Goal: Transaction & Acquisition: Download file/media

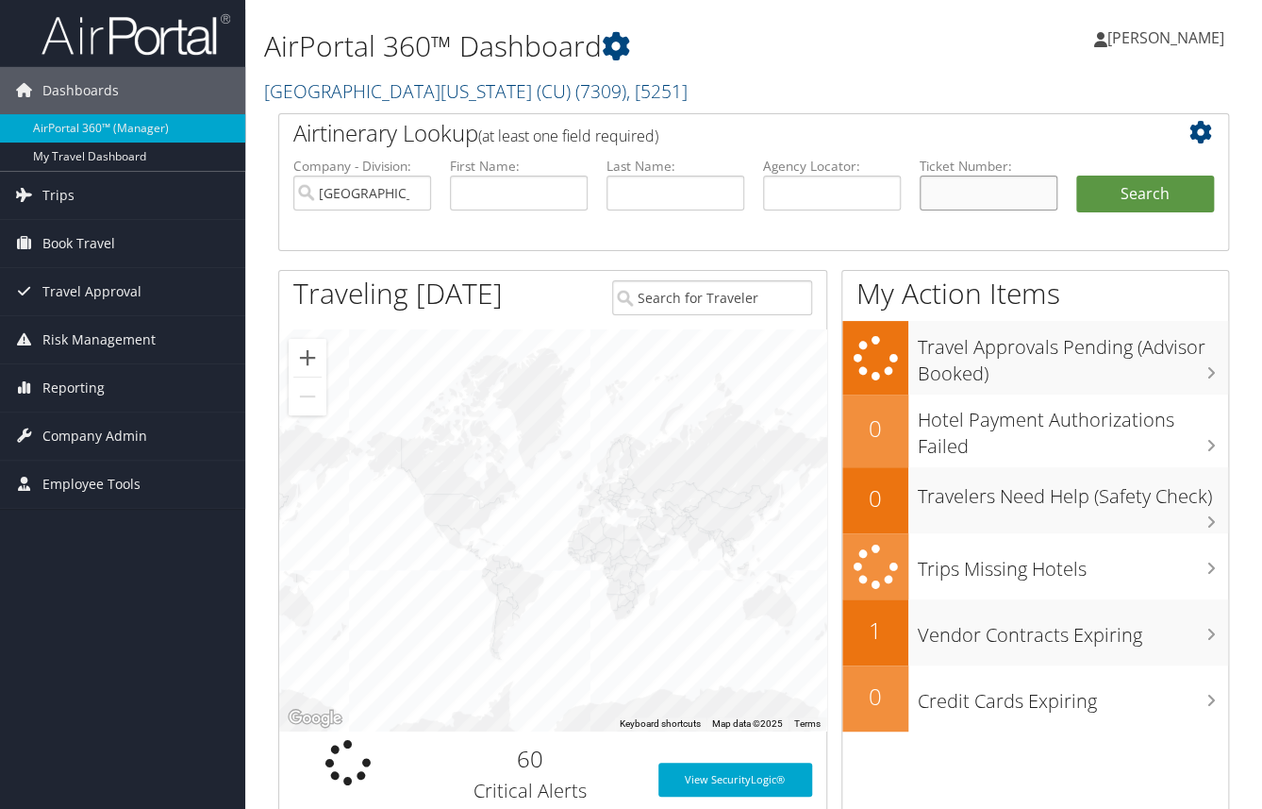
click at [970, 177] on input "text" at bounding box center [989, 192] width 138 height 35
type input "0167231126066"
click at [1077, 175] on button "Search" at bounding box center [1146, 194] width 138 height 38
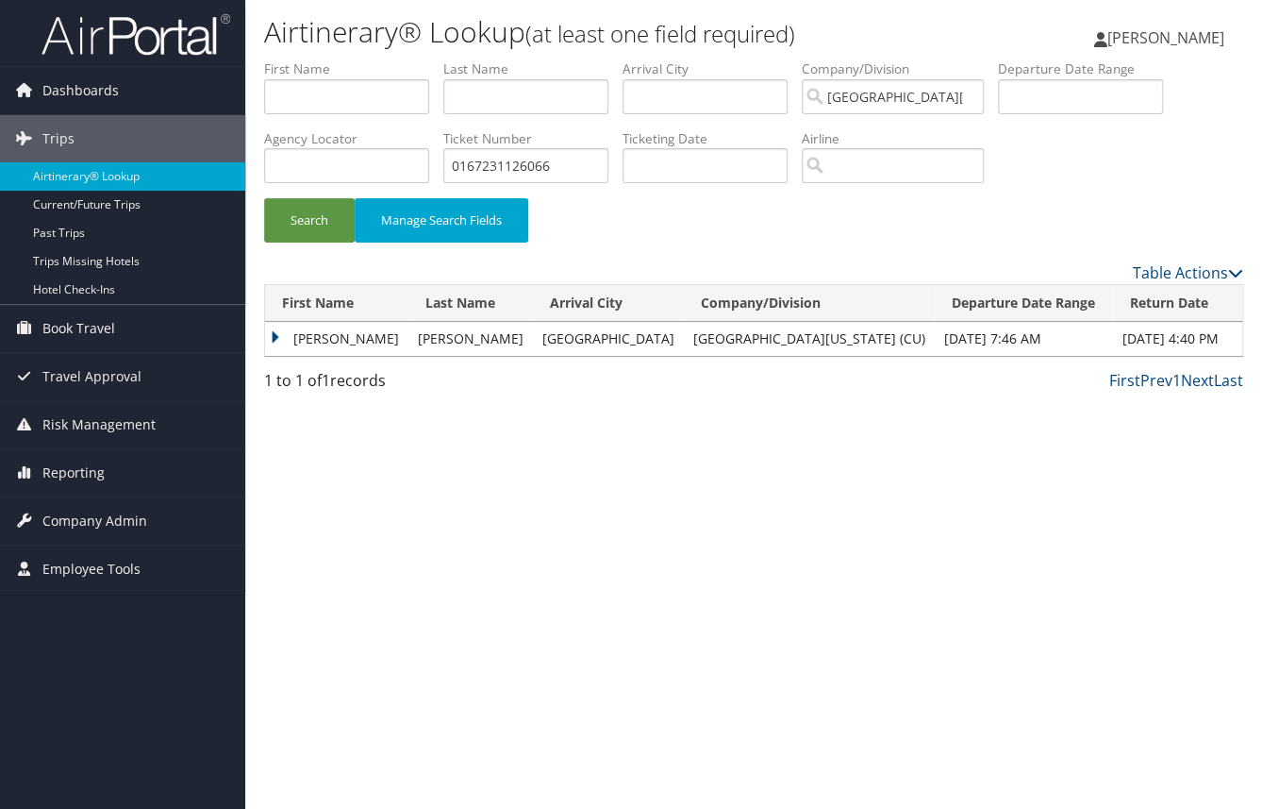
click at [274, 343] on td "BRYCE ALAN" at bounding box center [336, 339] width 143 height 34
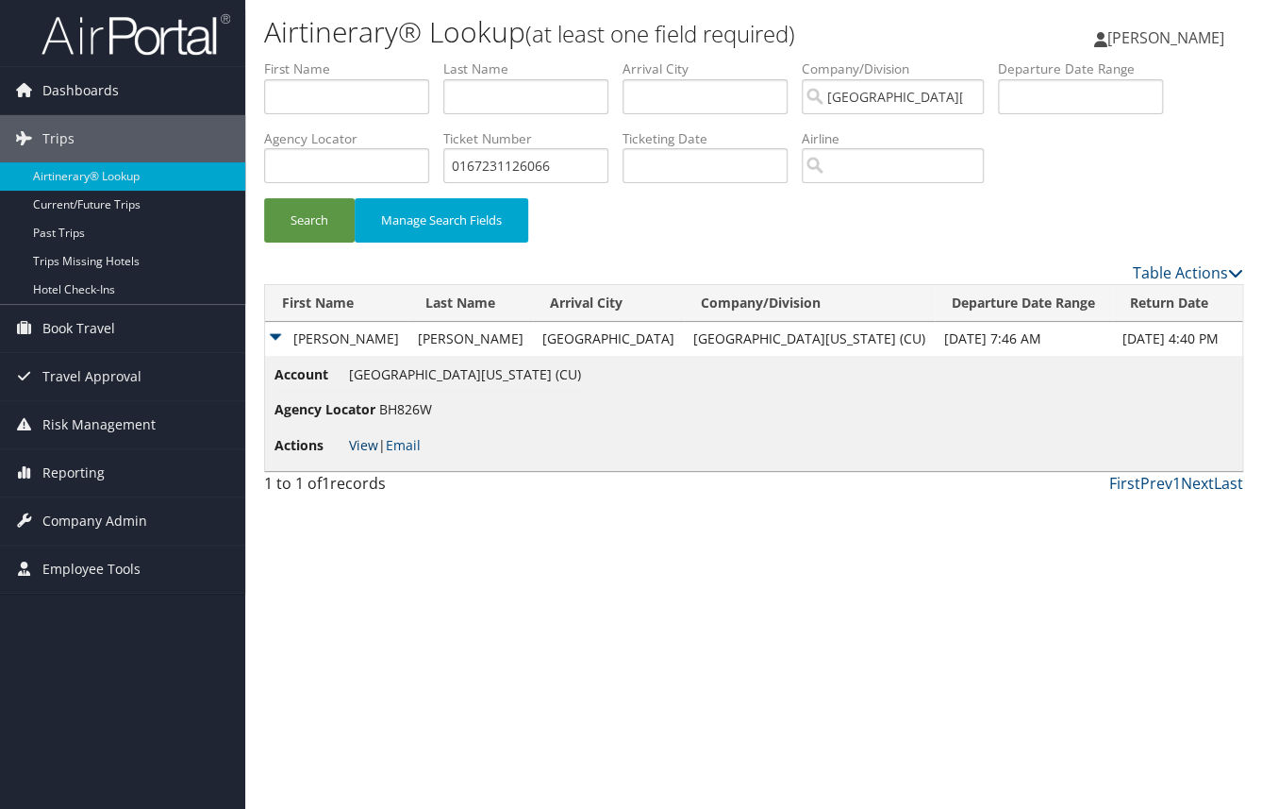
click at [356, 450] on link "View" at bounding box center [363, 445] width 29 height 18
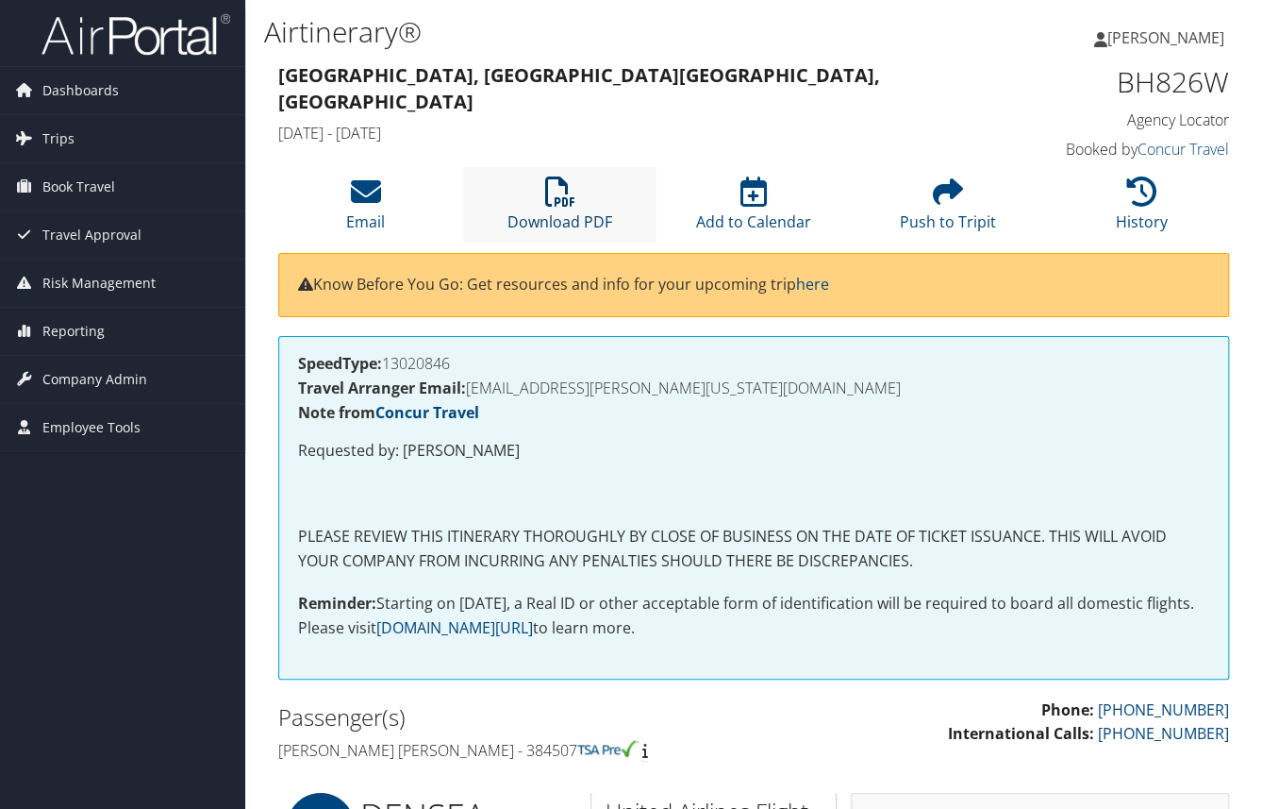
click at [560, 222] on link "Download PDF" at bounding box center [560, 209] width 105 height 45
